Goal: Transaction & Acquisition: Book appointment/travel/reservation

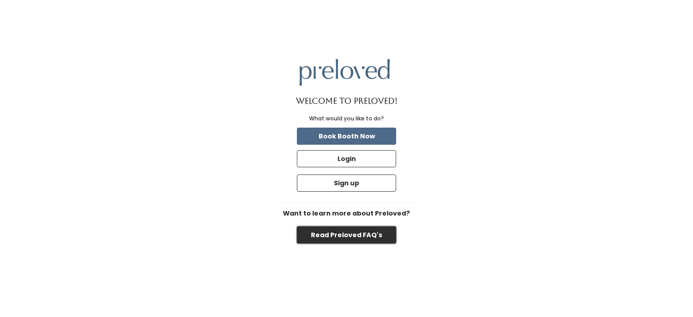
click at [361, 228] on button "Read Preloved FAQ's" at bounding box center [346, 235] width 99 height 17
click at [368, 138] on button "Book Booth Now" at bounding box center [346, 136] width 99 height 17
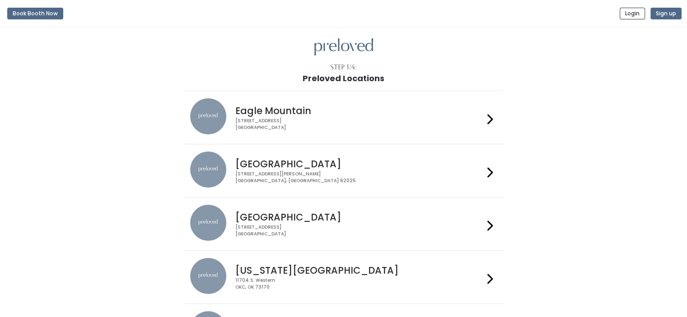
click at [368, 138] on li "Eagle Mountain 4342 E Pony Express Pkwy Suite 200 Eagle Mountain, UT 84005" at bounding box center [343, 118] width 320 height 54
click at [489, 222] on icon at bounding box center [490, 225] width 6 height 13
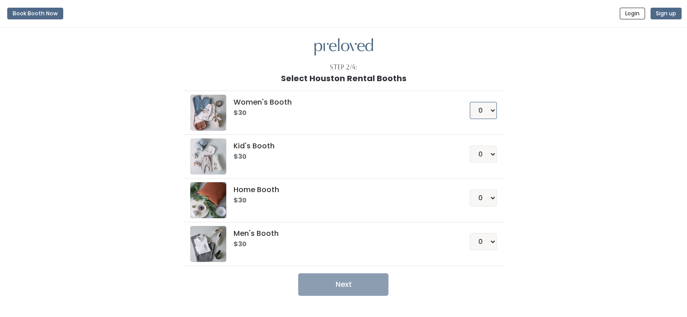
click at [490, 110] on select "0 1 2 3 4" at bounding box center [483, 110] width 27 height 17
click at [493, 108] on select "0 1 2 3 4" at bounding box center [483, 110] width 27 height 17
click at [493, 107] on select "0 1 2 3 4" at bounding box center [483, 110] width 27 height 17
select select "2"
click at [470, 102] on select "0 1 2 3 4" at bounding box center [483, 110] width 27 height 17
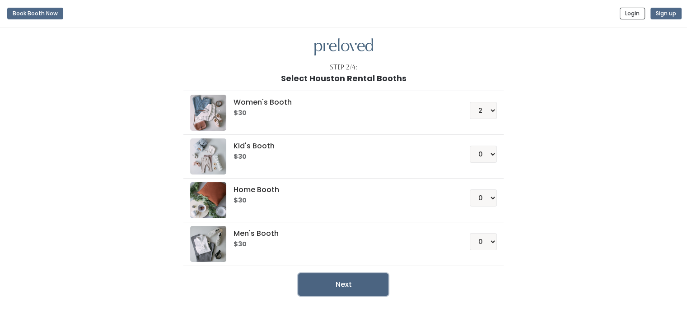
click at [357, 283] on button "Next" at bounding box center [343, 285] width 90 height 23
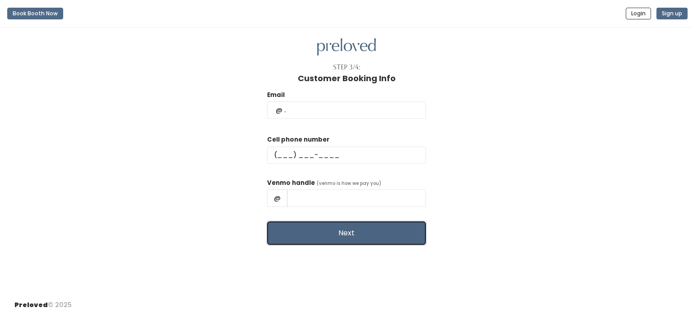
click at [403, 231] on button "Next" at bounding box center [346, 233] width 159 height 23
